Goal: Task Accomplishment & Management: Use online tool/utility

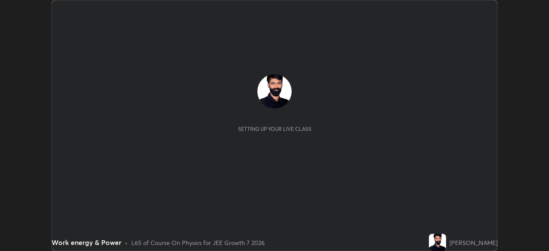
scroll to position [251, 549]
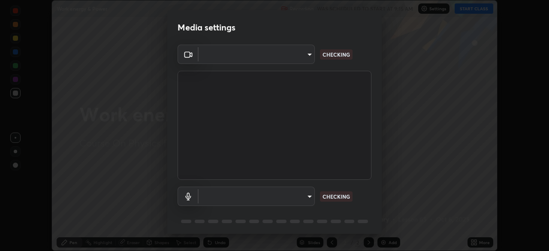
type input "b23672c371ae9b1e2d2e8c1262809c9406dc55f3a12da5c51b420c32c9b17bb4"
type input "b93796eb167005c83b885efd81cdca99842e5cab08ddf4e1f9cbf2f95055bcb7"
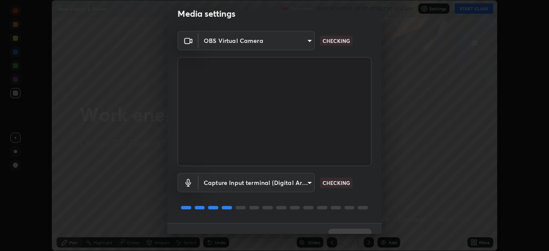
scroll to position [30, 0]
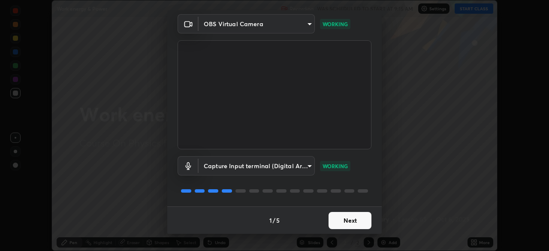
click at [344, 217] on button "Next" at bounding box center [350, 220] width 43 height 17
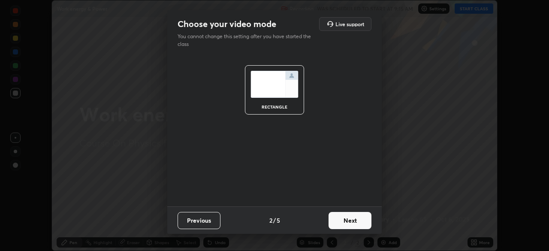
scroll to position [0, 0]
click at [345, 218] on button "Next" at bounding box center [350, 220] width 43 height 17
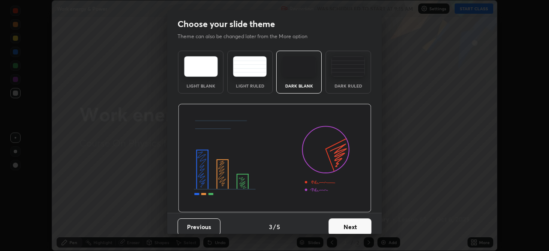
click at [347, 223] on button "Next" at bounding box center [350, 226] width 43 height 17
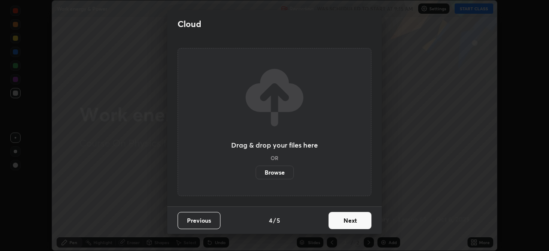
click at [347, 225] on button "Next" at bounding box center [350, 220] width 43 height 17
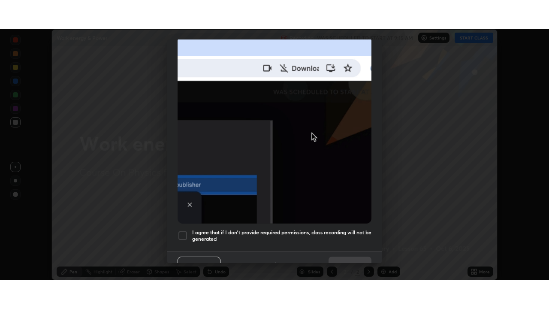
scroll to position [205, 0]
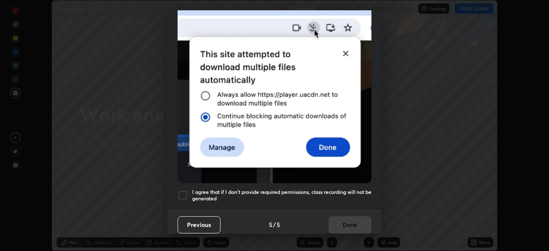
click at [331, 193] on h5 "I agree that if I don't provide required permissions, class recording will not …" at bounding box center [281, 195] width 179 height 13
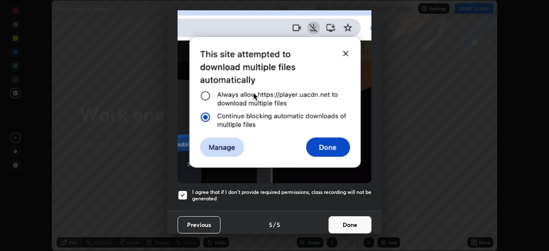
click at [350, 216] on button "Done" at bounding box center [350, 224] width 43 height 17
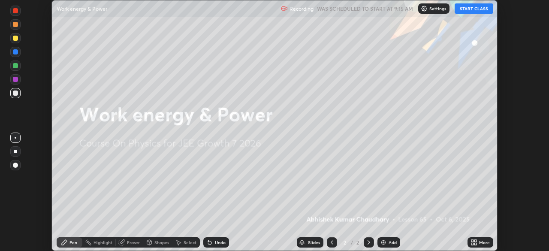
click at [381, 239] on img at bounding box center [383, 242] width 7 height 7
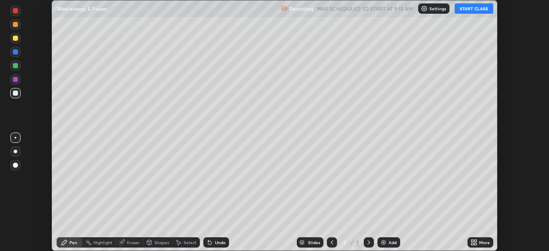
click at [475, 241] on icon at bounding box center [475, 241] width 2 height 2
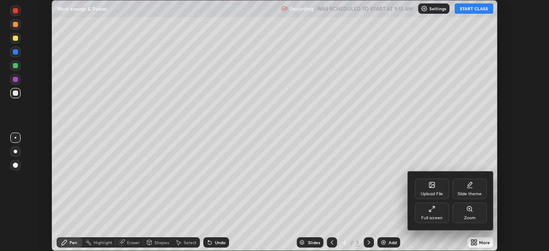
click at [438, 217] on div "Full screen" at bounding box center [431, 218] width 21 height 4
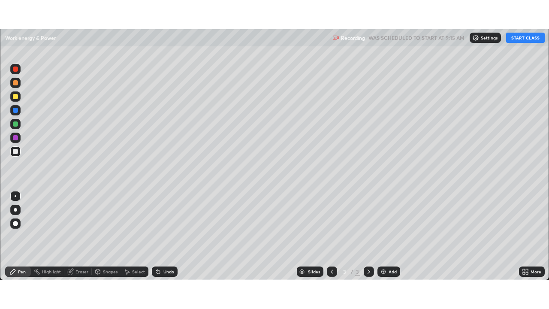
scroll to position [309, 549]
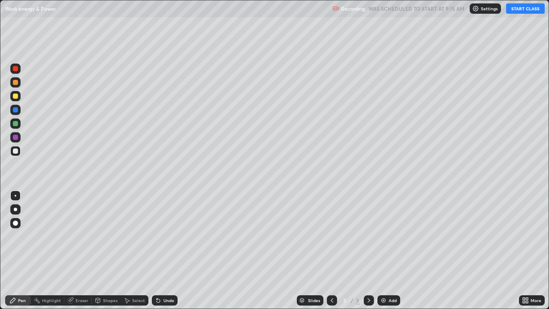
click at [520, 11] on button "START CLASS" at bounding box center [525, 8] width 39 height 10
click at [521, 11] on button "START CLASS" at bounding box center [525, 8] width 39 height 10
click at [525, 9] on button "START CLASS" at bounding box center [525, 8] width 39 height 10
click at [526, 10] on button "START CLASS" at bounding box center [525, 8] width 39 height 10
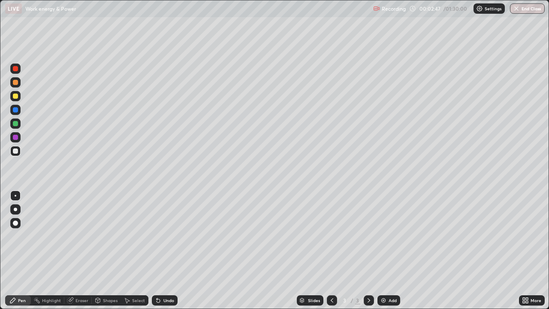
click at [16, 69] on div at bounding box center [15, 68] width 5 height 5
click at [13, 123] on div at bounding box center [15, 123] width 5 height 5
click at [102, 250] on div "Shapes" at bounding box center [106, 300] width 29 height 10
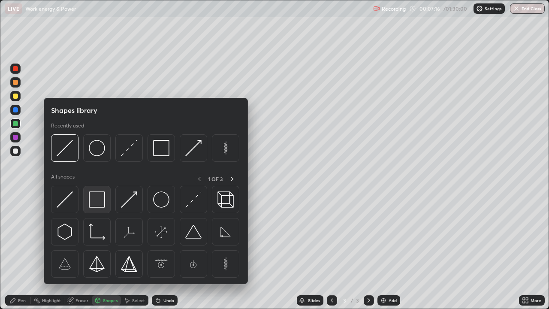
click at [97, 198] on img at bounding box center [97, 199] width 16 height 16
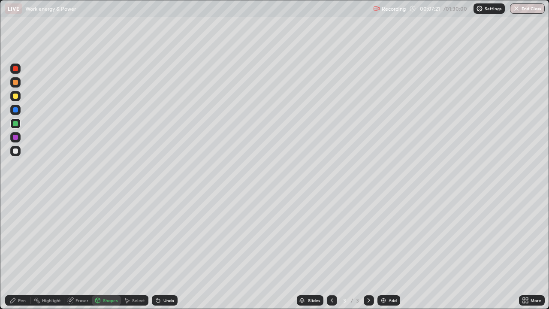
click at [26, 250] on div "Pen" at bounding box center [18, 300] width 26 height 10
click at [106, 250] on div "Shapes" at bounding box center [110, 300] width 15 height 4
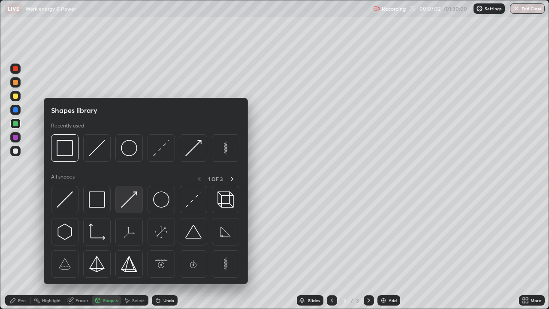
click at [127, 199] on img at bounding box center [129, 199] width 16 height 16
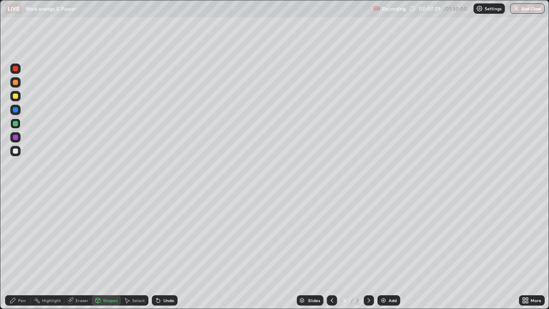
click at [23, 250] on div "Pen" at bounding box center [18, 300] width 26 height 10
click at [14, 136] on div at bounding box center [15, 137] width 5 height 5
click at [14, 138] on div at bounding box center [15, 137] width 5 height 5
click at [110, 250] on div "Shapes" at bounding box center [106, 300] width 29 height 10
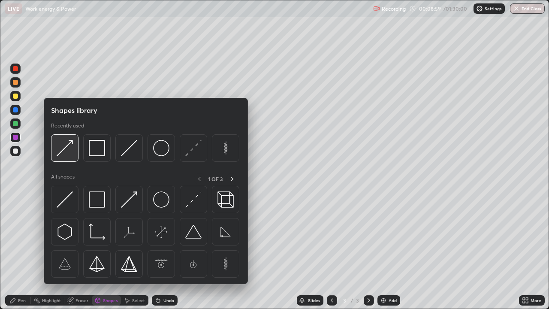
click at [66, 149] on img at bounding box center [65, 148] width 16 height 16
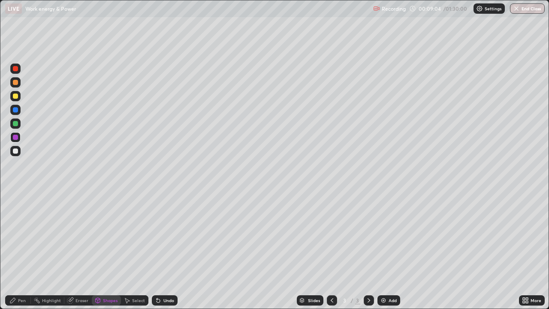
click at [18, 250] on div "Pen" at bounding box center [18, 300] width 26 height 17
click at [15, 125] on div at bounding box center [15, 123] width 5 height 5
click at [81, 250] on div "Eraser" at bounding box center [77, 300] width 27 height 17
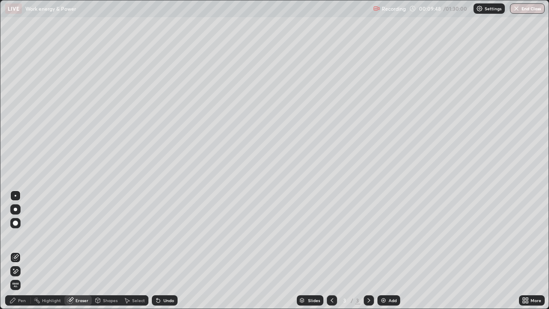
click at [21, 250] on div "Pen" at bounding box center [22, 300] width 8 height 4
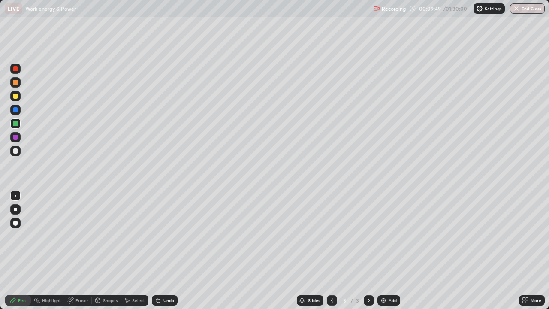
click at [15, 121] on div at bounding box center [15, 123] width 10 height 10
click at [13, 70] on div at bounding box center [15, 68] width 5 height 5
click at [78, 250] on div "Eraser" at bounding box center [77, 300] width 27 height 10
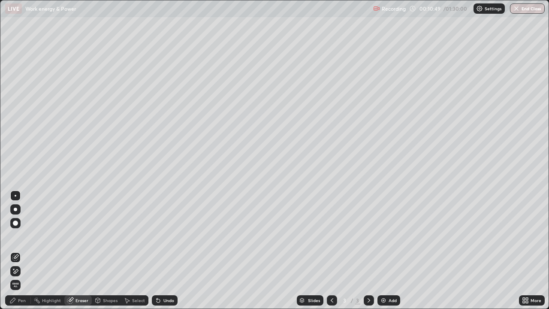
click at [20, 250] on div "Pen" at bounding box center [22, 300] width 8 height 4
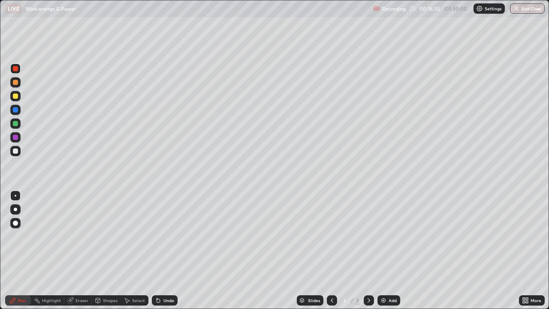
click at [383, 250] on img at bounding box center [383, 300] width 7 height 7
click at [109, 250] on div "Shapes" at bounding box center [110, 300] width 15 height 4
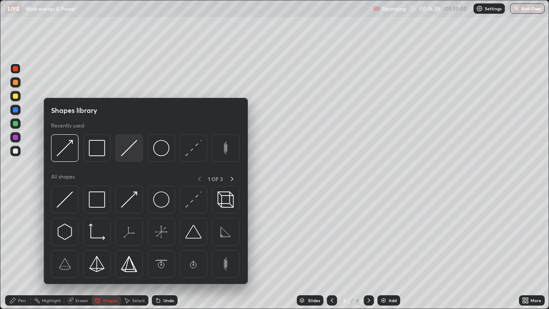
click at [127, 146] on img at bounding box center [129, 148] width 16 height 16
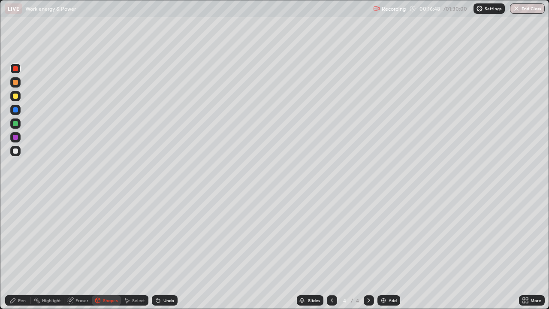
click at [26, 250] on div "Pen" at bounding box center [18, 300] width 26 height 10
click at [18, 66] on div at bounding box center [15, 68] width 5 height 5
click at [15, 96] on div at bounding box center [15, 96] width 5 height 5
click at [15, 127] on div at bounding box center [15, 123] width 10 height 10
click at [21, 250] on div "Pen" at bounding box center [22, 300] width 8 height 4
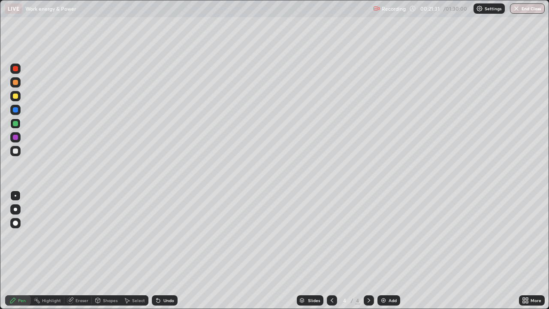
click at [16, 109] on div at bounding box center [15, 109] width 5 height 5
click at [103, 250] on div "Shapes" at bounding box center [110, 300] width 15 height 4
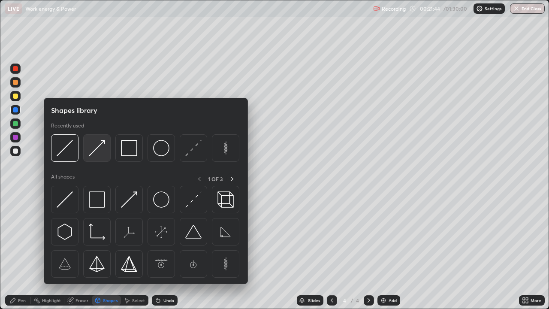
click at [101, 144] on img at bounding box center [97, 148] width 16 height 16
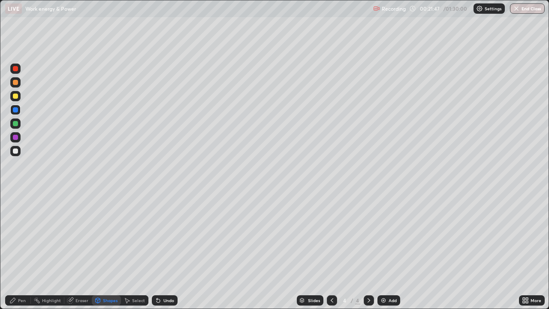
click at [165, 250] on div "Undo" at bounding box center [165, 300] width 26 height 10
click at [166, 250] on div "Undo" at bounding box center [168, 300] width 11 height 4
click at [23, 250] on div "Pen" at bounding box center [18, 300] width 26 height 17
click at [23, 250] on div "Pen" at bounding box center [18, 300] width 26 height 10
click at [13, 148] on div at bounding box center [15, 151] width 10 height 10
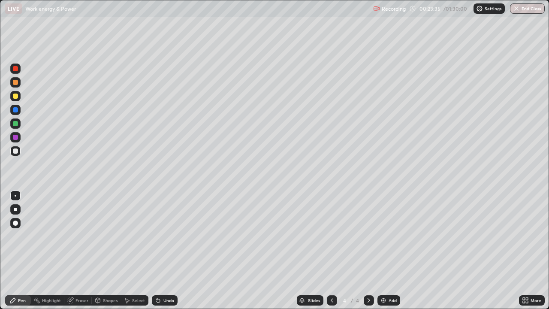
click at [12, 66] on div at bounding box center [15, 68] width 10 height 10
click at [18, 94] on div at bounding box center [15, 96] width 10 height 10
click at [368, 250] on icon at bounding box center [369, 300] width 3 height 4
click at [383, 250] on img at bounding box center [383, 300] width 7 height 7
click at [109, 250] on div "Shapes" at bounding box center [110, 300] width 15 height 4
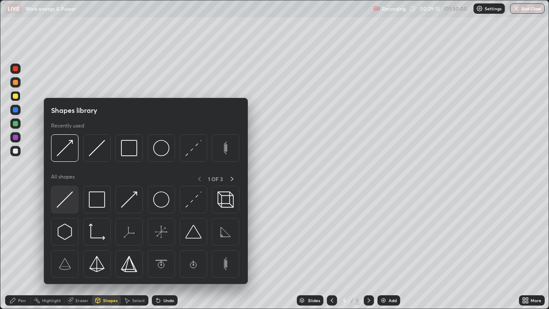
click at [68, 196] on img at bounding box center [65, 199] width 16 height 16
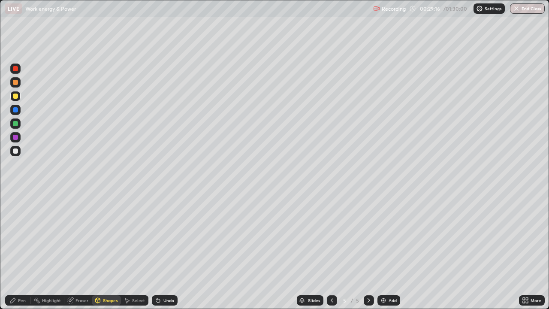
click at [15, 124] on div at bounding box center [15, 123] width 5 height 5
click at [106, 250] on div "Shapes" at bounding box center [110, 300] width 15 height 4
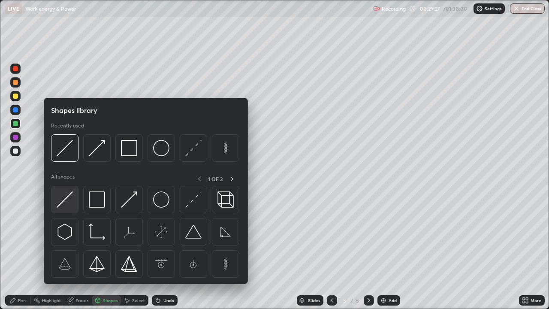
click at [67, 196] on img at bounding box center [65, 199] width 16 height 16
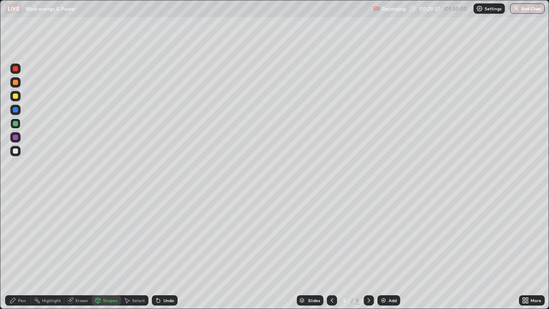
click at [161, 250] on div "Undo" at bounding box center [165, 300] width 26 height 10
click at [22, 250] on div "Pen" at bounding box center [22, 300] width 8 height 4
click at [16, 146] on div at bounding box center [15, 151] width 10 height 10
click at [15, 109] on div at bounding box center [15, 109] width 5 height 5
click at [17, 212] on div at bounding box center [15, 209] width 10 height 10
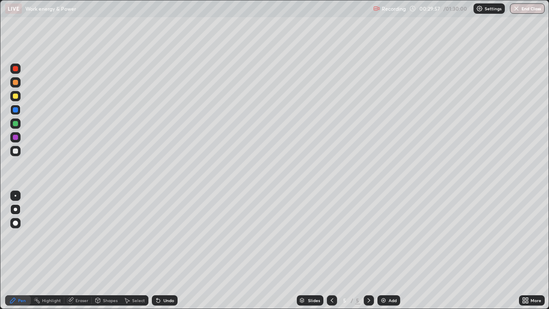
click at [24, 250] on div "Pen" at bounding box center [22, 300] width 8 height 4
click at [13, 69] on div at bounding box center [15, 68] width 5 height 5
click at [16, 124] on div at bounding box center [15, 123] width 5 height 5
click at [15, 96] on div at bounding box center [15, 96] width 5 height 5
click at [77, 250] on div "Eraser" at bounding box center [81, 300] width 13 height 4
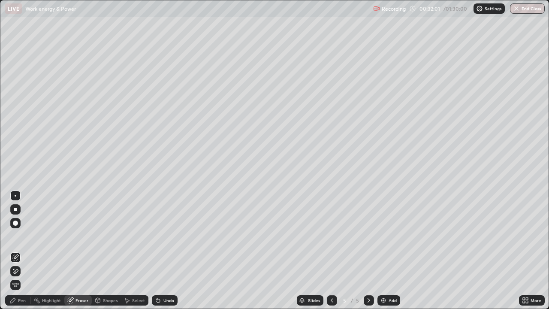
click at [21, 250] on div "Pen" at bounding box center [22, 300] width 8 height 4
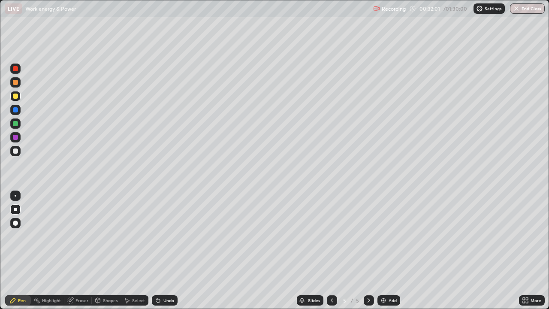
click at [15, 209] on div at bounding box center [15, 209] width 3 height 3
click at [160, 250] on icon at bounding box center [158, 300] width 7 height 7
click at [15, 65] on div at bounding box center [15, 68] width 10 height 10
click at [78, 250] on div "Eraser" at bounding box center [81, 300] width 13 height 4
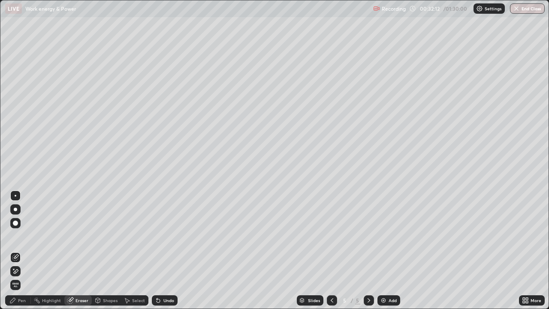
click at [22, 250] on div "Pen" at bounding box center [22, 300] width 8 height 4
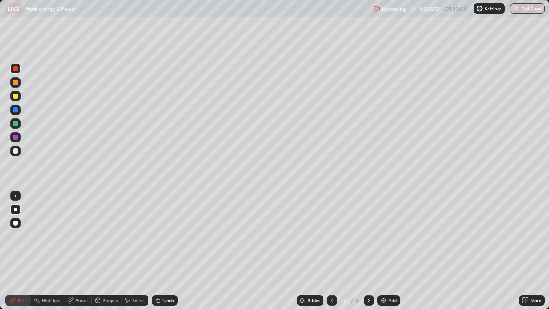
click at [15, 70] on div at bounding box center [15, 68] width 5 height 5
click at [22, 250] on div "Pen" at bounding box center [22, 300] width 8 height 4
click at [15, 65] on div at bounding box center [15, 68] width 10 height 10
click at [16, 108] on div at bounding box center [15, 109] width 5 height 5
click at [108, 250] on div "Shapes" at bounding box center [110, 300] width 15 height 4
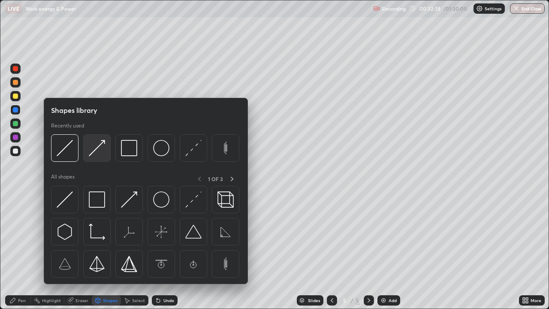
click at [97, 149] on img at bounding box center [97, 148] width 16 height 16
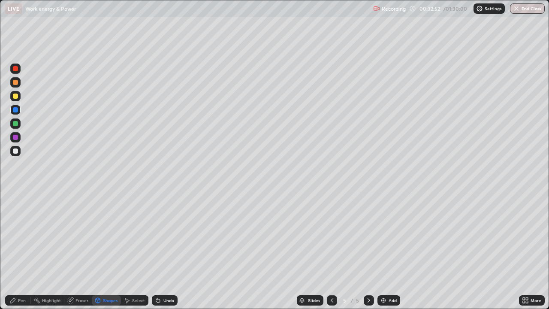
click at [13, 109] on div at bounding box center [15, 109] width 5 height 5
click at [15, 94] on div at bounding box center [15, 96] width 5 height 5
click at [159, 250] on icon at bounding box center [158, 300] width 3 height 3
click at [17, 152] on div at bounding box center [15, 150] width 5 height 5
click at [158, 250] on icon at bounding box center [158, 300] width 3 height 3
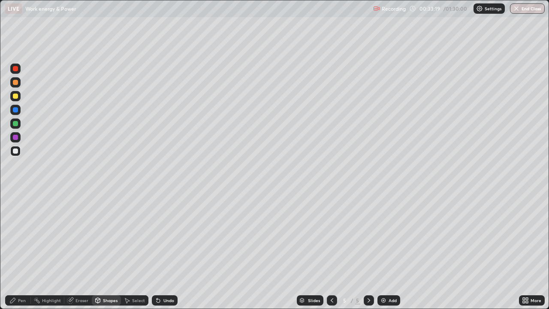
click at [14, 152] on div at bounding box center [15, 150] width 5 height 5
click at [19, 250] on div "Pen" at bounding box center [18, 300] width 26 height 10
click at [157, 250] on icon at bounding box center [158, 300] width 3 height 3
click at [157, 250] on icon at bounding box center [157, 298] width 1 height 1
click at [157, 250] on icon at bounding box center [158, 300] width 3 height 3
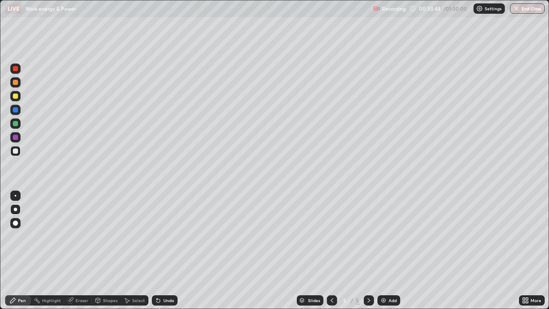
click at [157, 250] on icon at bounding box center [157, 298] width 1 height 1
click at [157, 250] on icon at bounding box center [158, 300] width 3 height 3
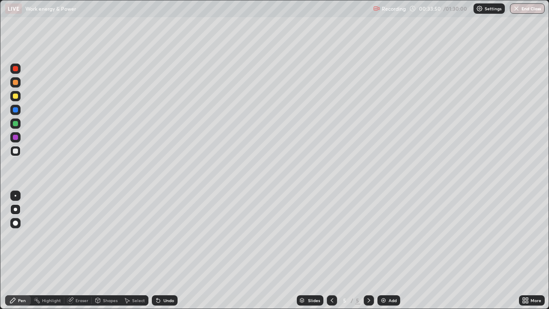
click at [156, 250] on icon at bounding box center [158, 300] width 7 height 7
click at [157, 250] on icon at bounding box center [157, 298] width 1 height 1
click at [157, 250] on icon at bounding box center [158, 300] width 3 height 3
click at [155, 250] on icon at bounding box center [158, 300] width 7 height 7
click at [157, 250] on icon at bounding box center [157, 298] width 1 height 1
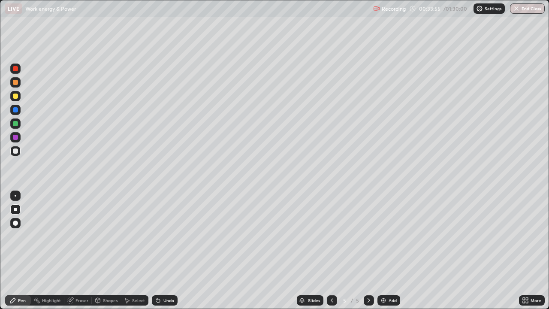
click at [16, 250] on icon at bounding box center [12, 300] width 7 height 7
click at [15, 69] on div at bounding box center [15, 68] width 5 height 5
click at [160, 250] on icon at bounding box center [158, 300] width 7 height 7
click at [157, 250] on icon at bounding box center [158, 300] width 3 height 3
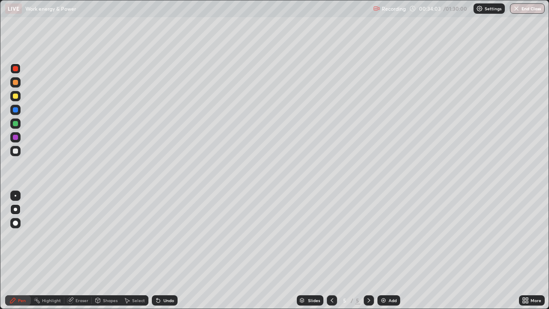
click at [157, 250] on icon at bounding box center [158, 300] width 3 height 3
click at [155, 250] on icon at bounding box center [158, 300] width 7 height 7
click at [157, 250] on icon at bounding box center [158, 300] width 3 height 3
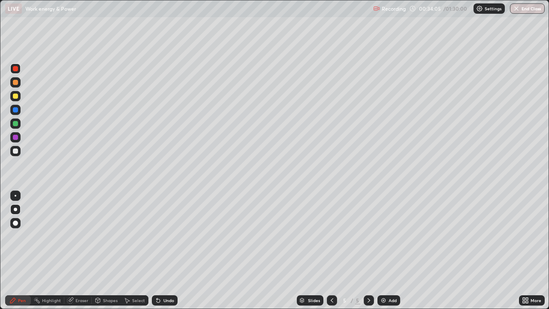
click at [157, 250] on icon at bounding box center [157, 298] width 1 height 1
click at [158, 250] on icon at bounding box center [158, 300] width 3 height 3
click at [15, 69] on div at bounding box center [15, 68] width 5 height 5
click at [157, 250] on icon at bounding box center [157, 298] width 1 height 1
click at [158, 250] on icon at bounding box center [158, 300] width 3 height 3
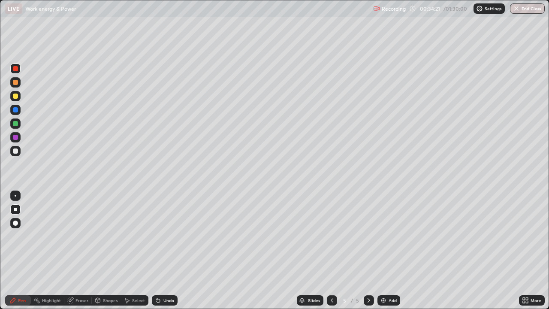
click at [167, 250] on div "Undo" at bounding box center [168, 300] width 11 height 4
click at [163, 250] on div "Undo" at bounding box center [165, 300] width 26 height 10
click at [160, 250] on icon at bounding box center [158, 300] width 7 height 7
click at [157, 250] on icon at bounding box center [158, 300] width 3 height 3
click at [158, 250] on icon at bounding box center [158, 300] width 3 height 3
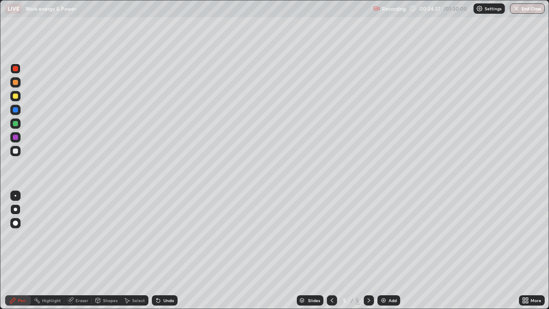
click at [162, 250] on div "Undo" at bounding box center [165, 300] width 26 height 10
click at [16, 69] on div at bounding box center [15, 68] width 5 height 5
click at [15, 78] on div at bounding box center [15, 82] width 10 height 10
click at [133, 250] on div "Select" at bounding box center [134, 300] width 27 height 10
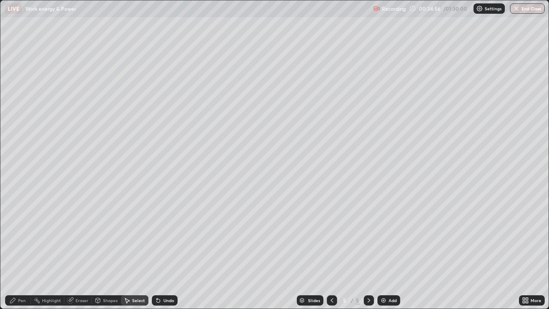
click at [105, 250] on div "Shapes" at bounding box center [110, 300] width 15 height 4
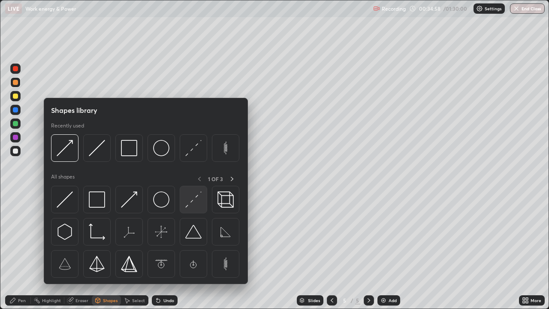
click at [196, 199] on img at bounding box center [193, 199] width 16 height 16
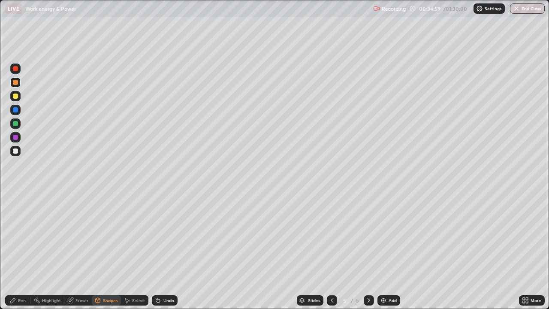
click at [17, 152] on div at bounding box center [15, 150] width 5 height 5
click at [11, 250] on icon at bounding box center [12, 300] width 5 height 5
click at [15, 81] on div at bounding box center [15, 82] width 5 height 5
click at [18, 69] on div at bounding box center [15, 68] width 5 height 5
click at [14, 121] on div at bounding box center [15, 123] width 5 height 5
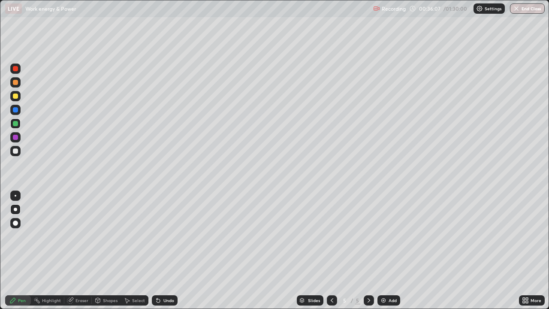
click at [14, 95] on div at bounding box center [15, 96] width 5 height 5
click at [109, 250] on div "Shapes" at bounding box center [110, 300] width 15 height 4
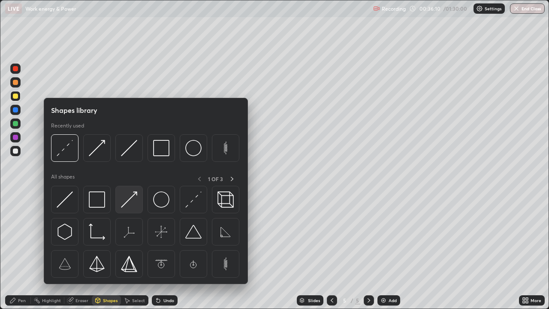
click at [130, 197] on img at bounding box center [129, 199] width 16 height 16
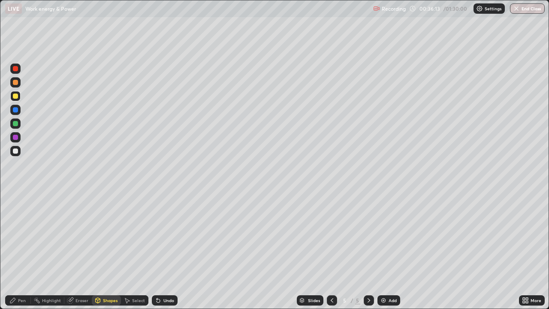
click at [14, 94] on div at bounding box center [15, 96] width 5 height 5
click at [24, 250] on div "Pen" at bounding box center [18, 300] width 26 height 10
click at [104, 250] on div "Shapes" at bounding box center [110, 300] width 15 height 4
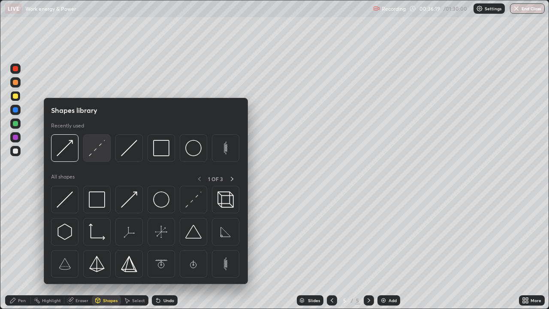
click at [95, 148] on img at bounding box center [97, 148] width 16 height 16
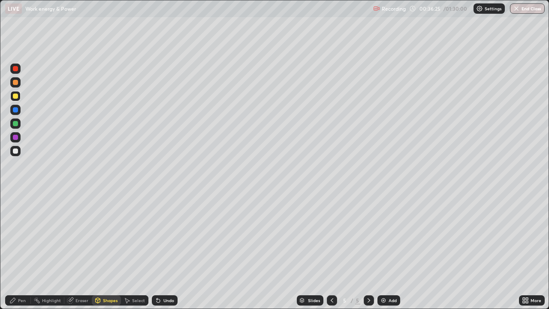
click at [14, 94] on div at bounding box center [15, 96] width 5 height 5
click at [157, 250] on icon at bounding box center [158, 300] width 3 height 3
click at [15, 95] on div at bounding box center [15, 96] width 5 height 5
click at [160, 250] on icon at bounding box center [158, 300] width 7 height 7
click at [18, 250] on div "Pen" at bounding box center [22, 300] width 8 height 4
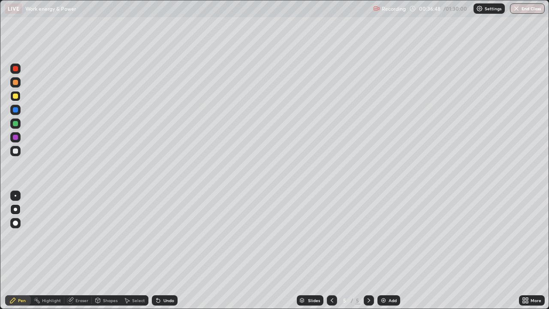
click at [17, 120] on div at bounding box center [15, 123] width 10 height 10
click at [15, 137] on div at bounding box center [15, 137] width 5 height 5
click at [15, 111] on div at bounding box center [15, 109] width 5 height 5
click at [104, 250] on div "Shapes" at bounding box center [110, 300] width 15 height 4
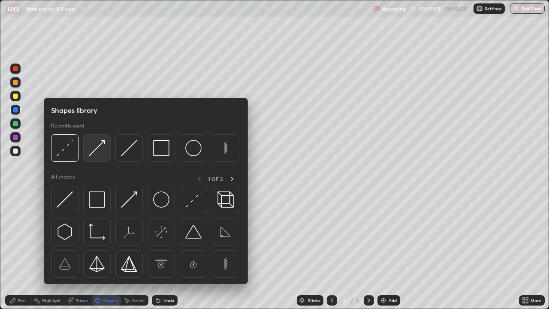
click at [97, 151] on img at bounding box center [97, 148] width 16 height 16
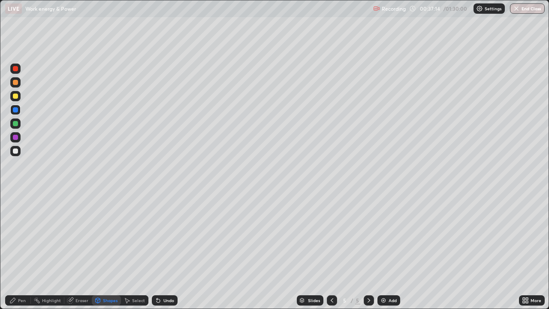
click at [15, 67] on div at bounding box center [15, 68] width 5 height 5
click at [24, 250] on div "Pen" at bounding box center [22, 300] width 8 height 4
click at [103, 250] on div "Shapes" at bounding box center [106, 300] width 29 height 10
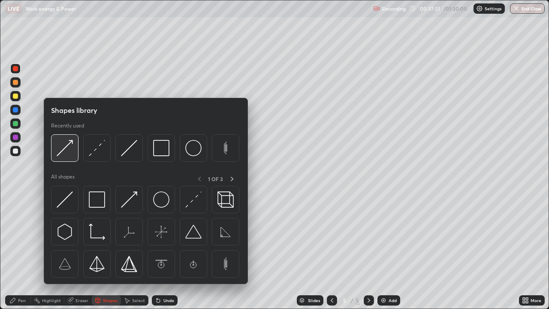
click at [70, 151] on img at bounding box center [65, 148] width 16 height 16
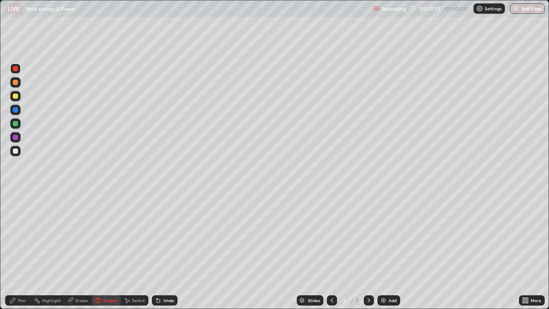
click at [15, 95] on div at bounding box center [15, 96] width 5 height 5
click at [17, 250] on div "Pen" at bounding box center [18, 300] width 26 height 10
click at [14, 94] on div at bounding box center [15, 96] width 5 height 5
click at [108, 250] on div "Shapes" at bounding box center [106, 300] width 29 height 10
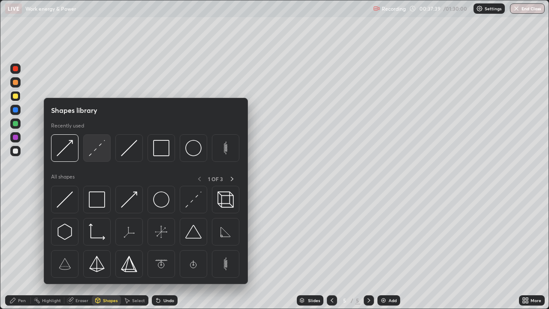
click at [94, 148] on img at bounding box center [97, 148] width 16 height 16
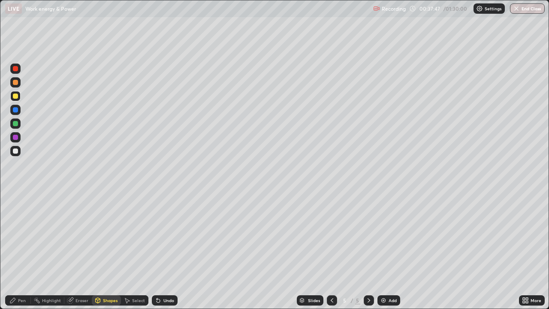
click at [24, 250] on div "Pen" at bounding box center [22, 300] width 8 height 4
click at [15, 97] on div at bounding box center [15, 96] width 5 height 5
click at [13, 110] on div at bounding box center [15, 109] width 5 height 5
click at [12, 153] on div at bounding box center [15, 151] width 10 height 10
click at [104, 250] on div "Shapes" at bounding box center [110, 300] width 15 height 4
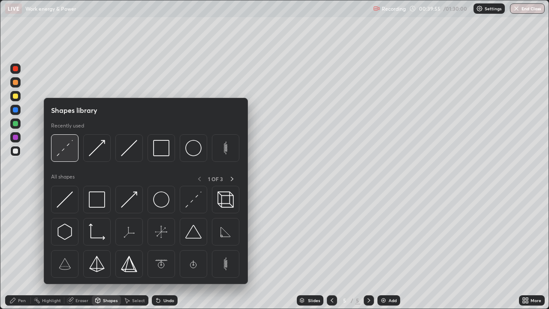
click at [60, 151] on img at bounding box center [65, 148] width 16 height 16
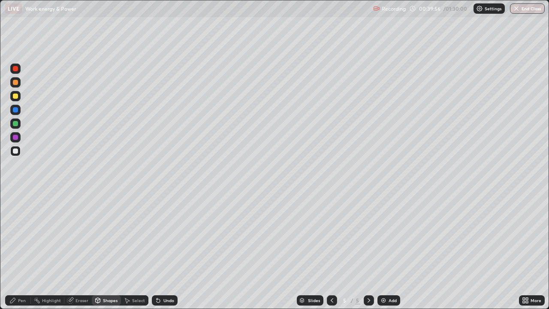
click at [19, 123] on div at bounding box center [15, 123] width 10 height 10
click at [106, 250] on div "Shapes" at bounding box center [106, 300] width 29 height 10
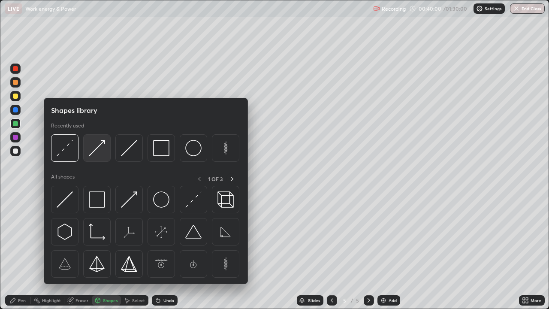
click at [97, 148] on img at bounding box center [97, 148] width 16 height 16
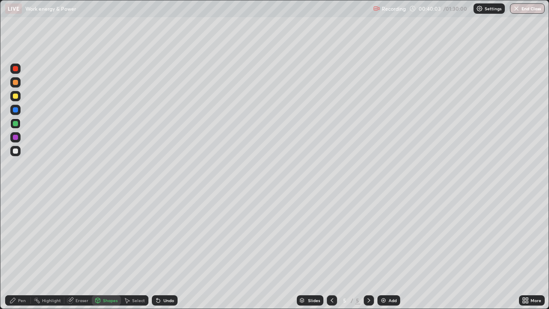
click at [14, 95] on div at bounding box center [15, 96] width 5 height 5
click at [11, 250] on div "Pen" at bounding box center [18, 300] width 26 height 17
click at [127, 250] on div "Select" at bounding box center [134, 300] width 27 height 10
click at [110, 250] on div "Shapes" at bounding box center [110, 300] width 15 height 4
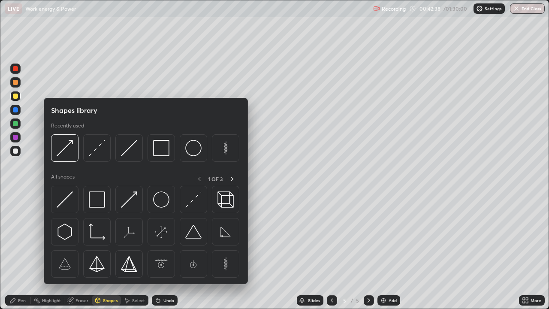
click at [133, 250] on div "Select" at bounding box center [138, 300] width 13 height 4
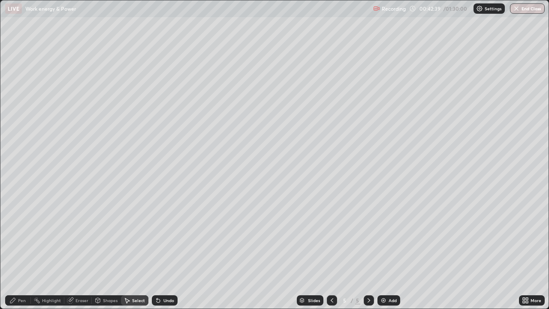
click at [136, 250] on div "Select" at bounding box center [138, 300] width 13 height 4
click at [134, 250] on div "Select" at bounding box center [138, 300] width 13 height 4
click at [133, 250] on div "Select" at bounding box center [138, 300] width 13 height 4
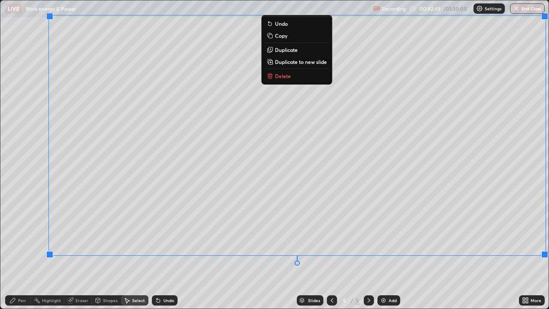
click at [286, 75] on p "Delete" at bounding box center [283, 75] width 16 height 7
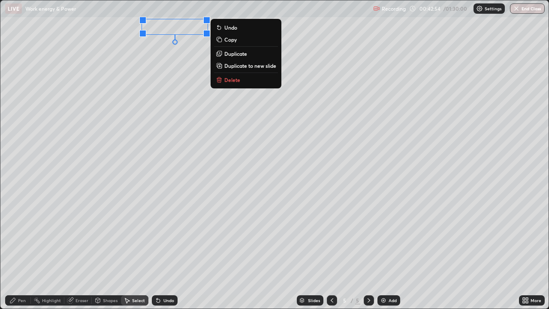
click at [234, 83] on p "Delete" at bounding box center [232, 79] width 16 height 7
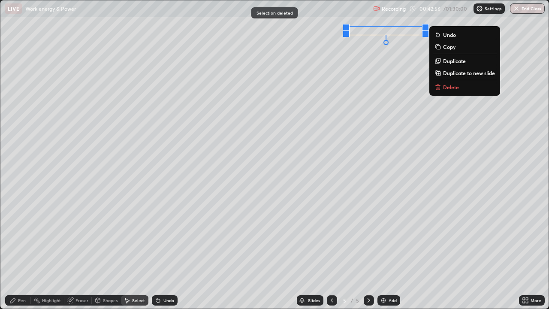
click at [460, 87] on button "Delete" at bounding box center [465, 87] width 64 height 10
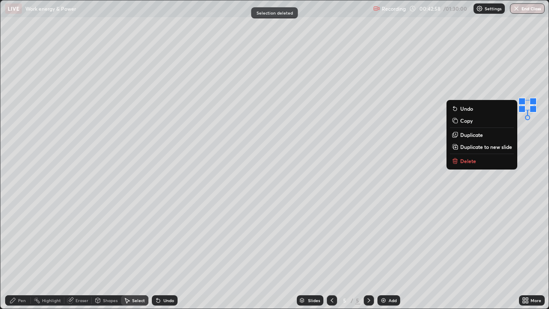
click at [475, 159] on button "Delete" at bounding box center [482, 161] width 64 height 10
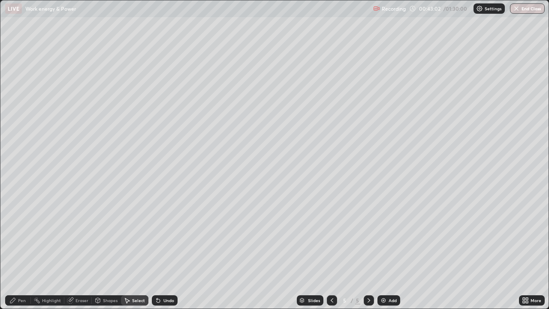
click at [21, 250] on div "Pen" at bounding box center [22, 300] width 8 height 4
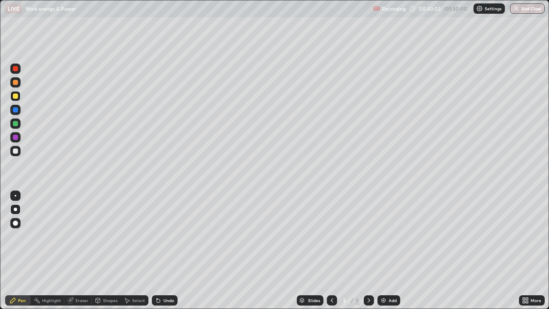
click at [15, 65] on div at bounding box center [15, 68] width 10 height 10
click at [15, 95] on div at bounding box center [15, 96] width 5 height 5
click at [17, 94] on div at bounding box center [15, 96] width 5 height 5
click at [102, 250] on div "Shapes" at bounding box center [106, 300] width 29 height 10
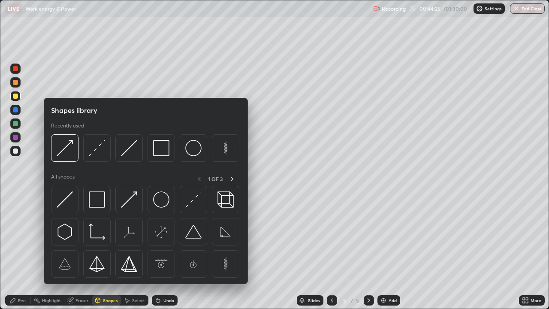
click at [15, 152] on div at bounding box center [15, 150] width 5 height 5
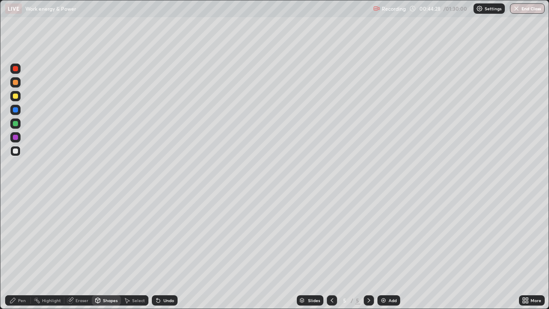
click at [163, 250] on div "Undo" at bounding box center [168, 300] width 11 height 4
click at [23, 250] on div "Pen" at bounding box center [18, 300] width 26 height 10
click at [16, 177] on div "Erase all" at bounding box center [15, 154] width 21 height 275
click at [12, 149] on div at bounding box center [15, 151] width 10 height 10
click at [17, 95] on div at bounding box center [15, 96] width 5 height 5
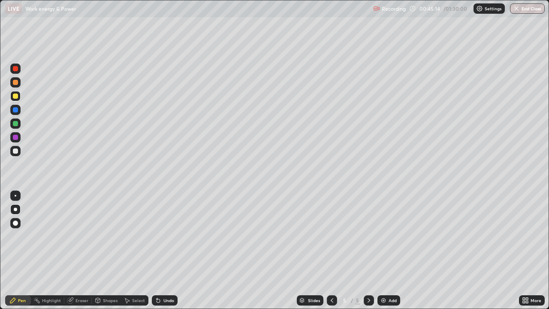
click at [158, 250] on icon at bounding box center [158, 300] width 3 height 3
click at [157, 250] on icon at bounding box center [158, 300] width 7 height 7
click at [17, 109] on div at bounding box center [15, 109] width 5 height 5
click at [14, 97] on div at bounding box center [15, 96] width 5 height 5
click at [369, 250] on icon at bounding box center [368, 300] width 7 height 7
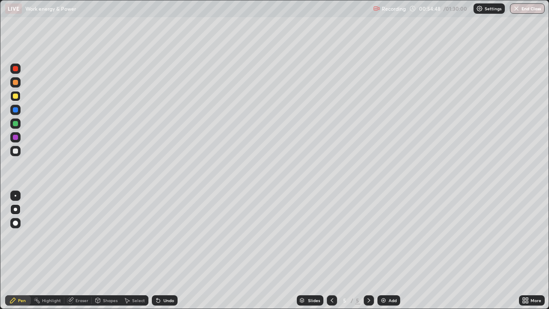
click at [381, 250] on div "Add" at bounding box center [388, 300] width 23 height 10
click at [106, 250] on div "Shapes" at bounding box center [110, 300] width 15 height 4
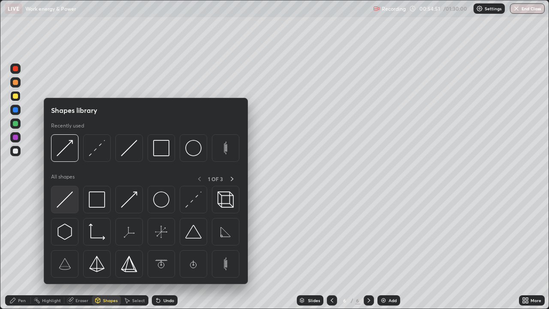
click at [67, 197] on img at bounding box center [65, 199] width 16 height 16
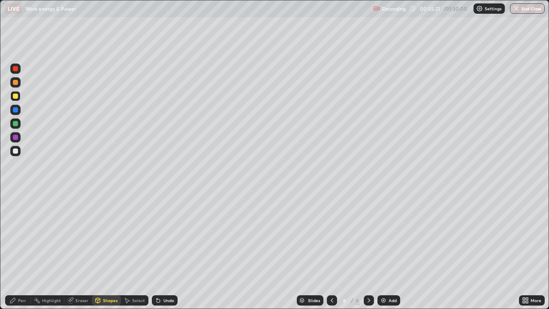
click at [101, 250] on div "Shapes" at bounding box center [106, 300] width 29 height 10
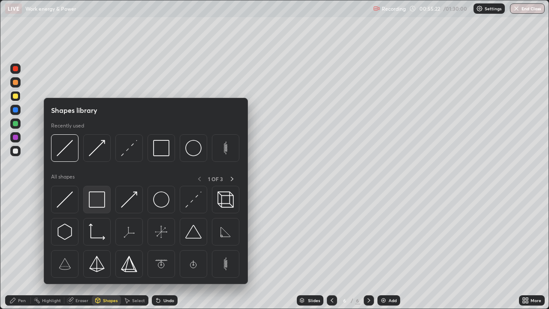
click at [93, 201] on img at bounding box center [97, 199] width 16 height 16
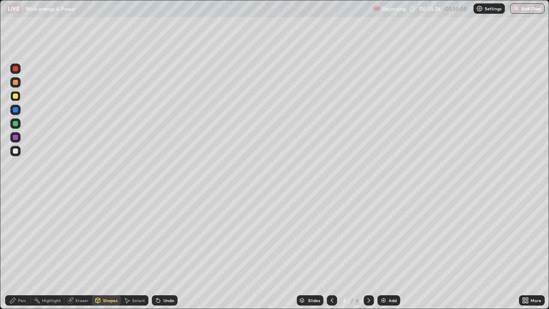
click at [15, 94] on div at bounding box center [15, 96] width 5 height 5
click at [21, 250] on div "Pen" at bounding box center [22, 300] width 8 height 4
click at [19, 250] on div "Pen" at bounding box center [22, 300] width 8 height 4
click at [107, 250] on div "Shapes" at bounding box center [106, 300] width 29 height 10
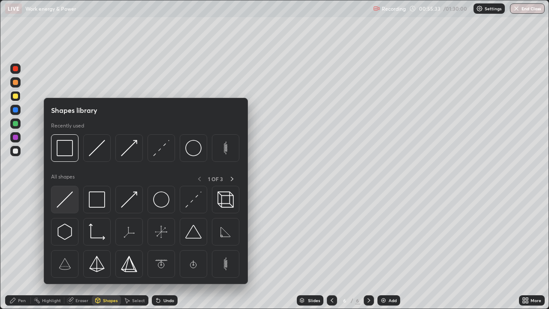
click at [63, 194] on img at bounding box center [65, 199] width 16 height 16
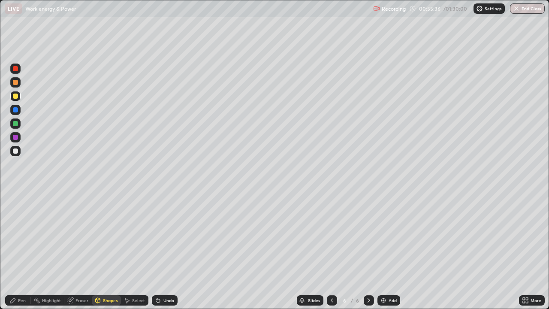
click at [18, 93] on div at bounding box center [15, 96] width 10 height 10
click at [163, 250] on div "Undo" at bounding box center [165, 300] width 26 height 10
click at [19, 250] on div "Pen" at bounding box center [22, 300] width 8 height 4
click at [157, 250] on icon at bounding box center [158, 300] width 3 height 3
click at [156, 250] on icon at bounding box center [158, 300] width 7 height 7
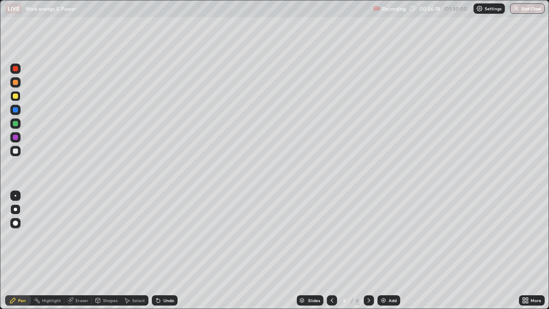
click at [157, 250] on icon at bounding box center [157, 298] width 1 height 1
click at [155, 250] on icon at bounding box center [158, 300] width 7 height 7
click at [157, 250] on icon at bounding box center [158, 300] width 3 height 3
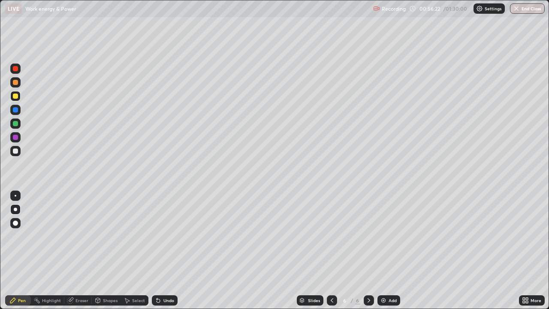
click at [157, 250] on icon at bounding box center [157, 298] width 1 height 1
click at [158, 250] on icon at bounding box center [158, 300] width 7 height 7
click at [20, 121] on div at bounding box center [15, 123] width 10 height 10
click at [368, 250] on icon at bounding box center [368, 300] width 7 height 7
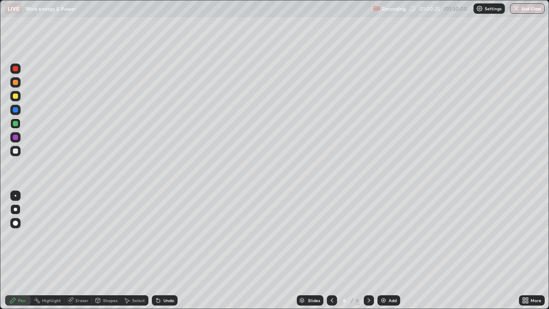
click at [383, 250] on img at bounding box center [383, 300] width 7 height 7
click at [332, 250] on icon at bounding box center [332, 300] width 3 height 4
click at [368, 250] on icon at bounding box center [368, 300] width 7 height 7
click at [18, 250] on div "Pen" at bounding box center [22, 300] width 8 height 4
click at [15, 95] on div at bounding box center [15, 96] width 5 height 5
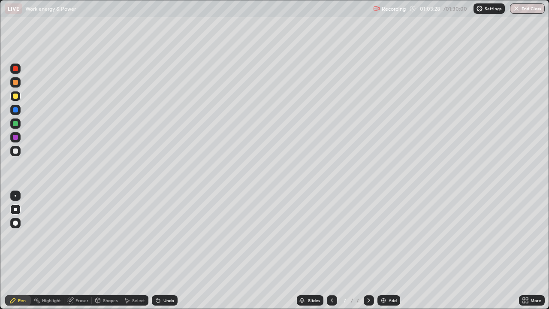
click at [108, 250] on div "Shapes" at bounding box center [110, 300] width 15 height 4
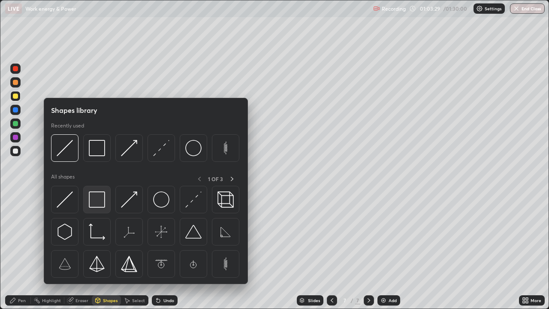
click at [95, 201] on img at bounding box center [97, 199] width 16 height 16
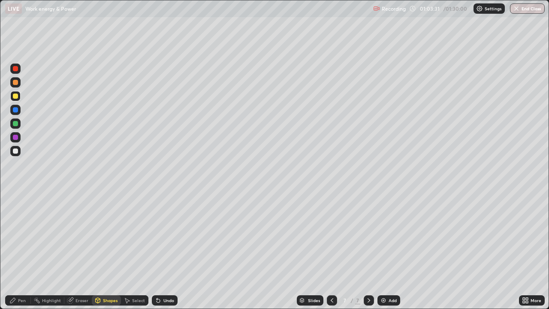
click at [105, 250] on div "Shapes" at bounding box center [110, 300] width 15 height 4
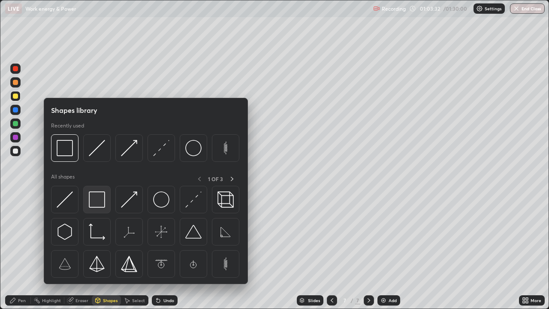
click at [96, 202] on img at bounding box center [97, 199] width 16 height 16
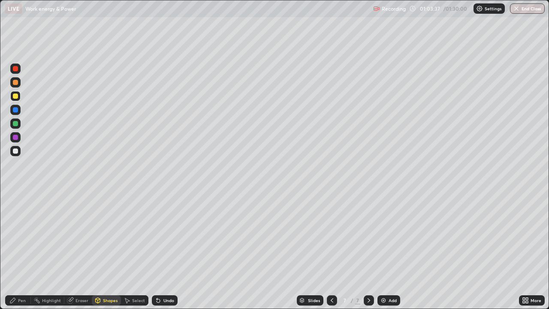
click at [24, 250] on div "Pen" at bounding box center [22, 300] width 8 height 4
click at [14, 140] on div at bounding box center [15, 137] width 10 height 10
click at [162, 250] on div "Undo" at bounding box center [165, 300] width 26 height 10
click at [168, 250] on div "Undo" at bounding box center [165, 300] width 26 height 10
click at [167, 250] on div "Undo" at bounding box center [165, 300] width 26 height 10
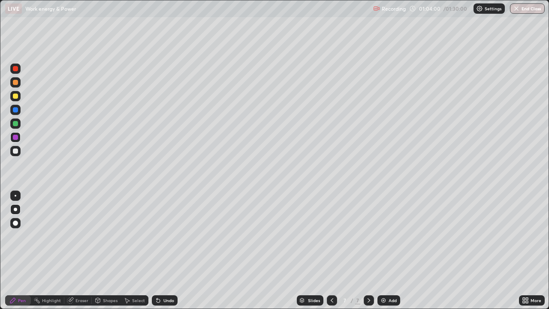
click at [166, 250] on div "Undo" at bounding box center [168, 300] width 11 height 4
click at [168, 250] on div "Undo" at bounding box center [165, 300] width 26 height 10
click at [168, 250] on div "Undo" at bounding box center [168, 300] width 11 height 4
click at [166, 250] on div "Undo" at bounding box center [168, 300] width 11 height 4
click at [368, 250] on icon at bounding box center [368, 300] width 7 height 7
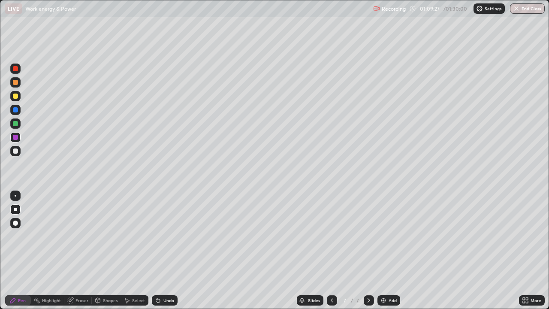
click at [379, 250] on div "Add" at bounding box center [388, 300] width 23 height 10
click at [112, 250] on div "Shapes" at bounding box center [110, 300] width 15 height 4
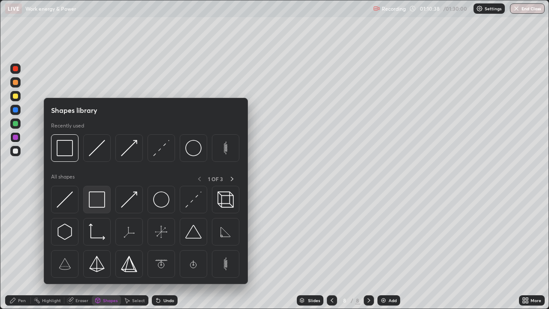
click at [97, 199] on img at bounding box center [97, 199] width 16 height 16
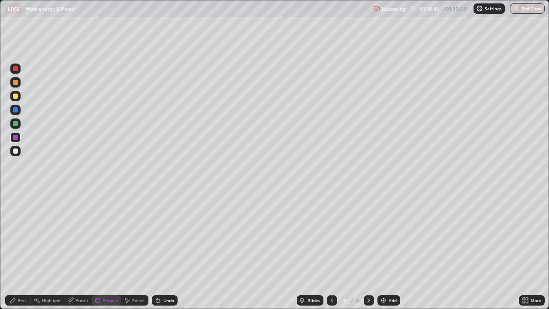
click at [20, 250] on div "Pen" at bounding box center [18, 300] width 26 height 10
click at [15, 205] on div at bounding box center [15, 209] width 10 height 10
click at [15, 222] on div at bounding box center [15, 222] width 5 height 5
click at [16, 150] on div at bounding box center [15, 150] width 5 height 5
click at [17, 138] on div at bounding box center [15, 137] width 5 height 5
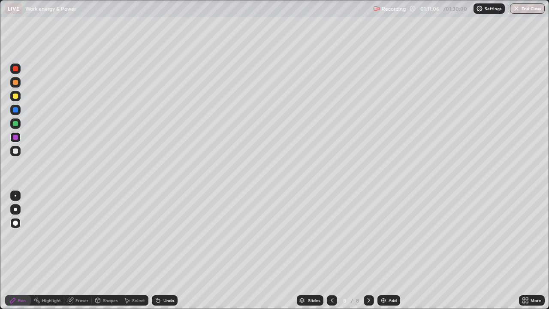
click at [113, 250] on div "Shapes" at bounding box center [110, 300] width 15 height 4
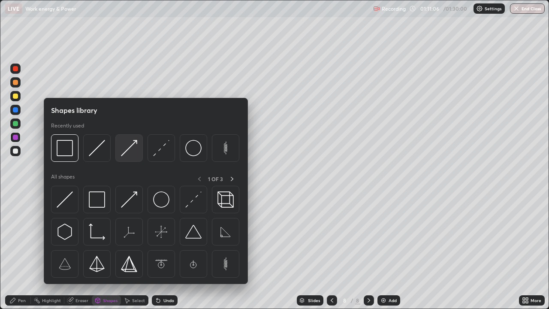
click at [131, 146] on img at bounding box center [129, 148] width 16 height 16
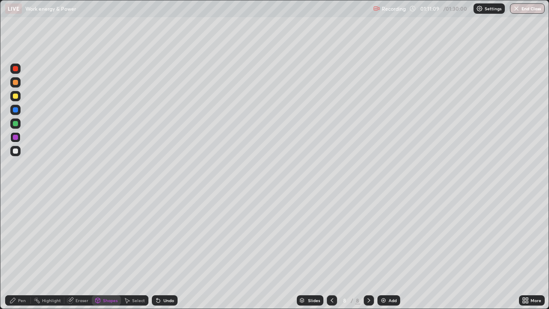
click at [21, 250] on div "Pen" at bounding box center [18, 300] width 26 height 10
click at [109, 250] on div "Shapes" at bounding box center [110, 300] width 15 height 4
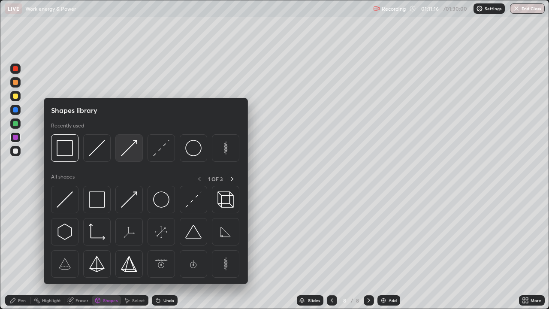
click at [130, 145] on img at bounding box center [129, 148] width 16 height 16
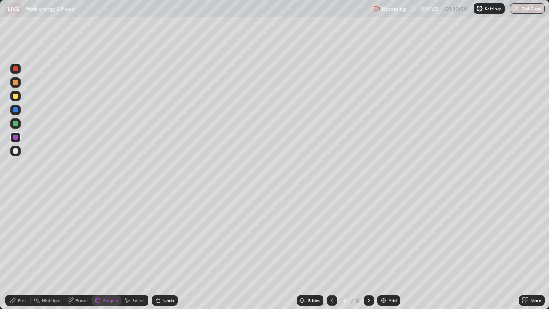
click at [22, 250] on div "Pen" at bounding box center [18, 300] width 26 height 10
click at [15, 192] on div at bounding box center [15, 195] width 10 height 10
click at [15, 94] on div at bounding box center [15, 96] width 5 height 5
click at [109, 250] on div "Shapes" at bounding box center [110, 300] width 15 height 4
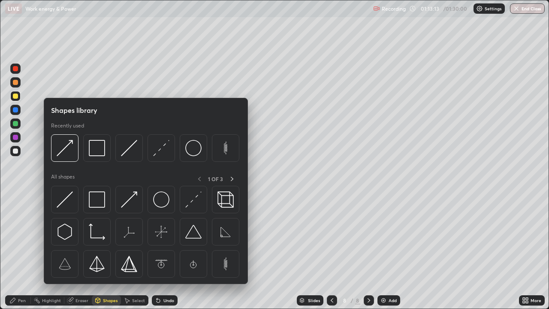
click at [24, 250] on div "Pen" at bounding box center [18, 300] width 26 height 10
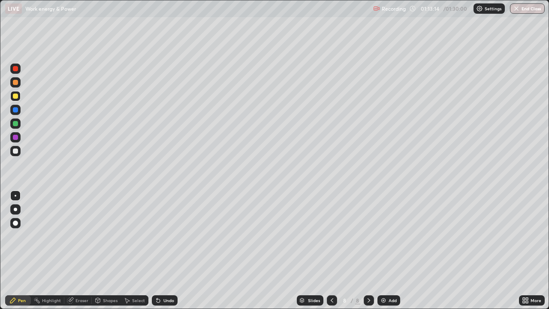
click at [19, 250] on div "Pen" at bounding box center [22, 300] width 8 height 4
click at [522, 9] on button "End Class" at bounding box center [527, 8] width 35 height 10
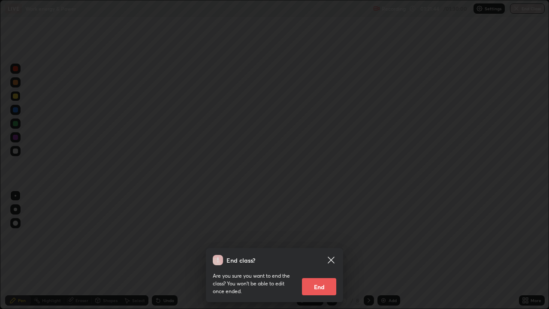
click at [324, 250] on button "End" at bounding box center [319, 286] width 34 height 17
